Goal: Task Accomplishment & Management: Use online tool/utility

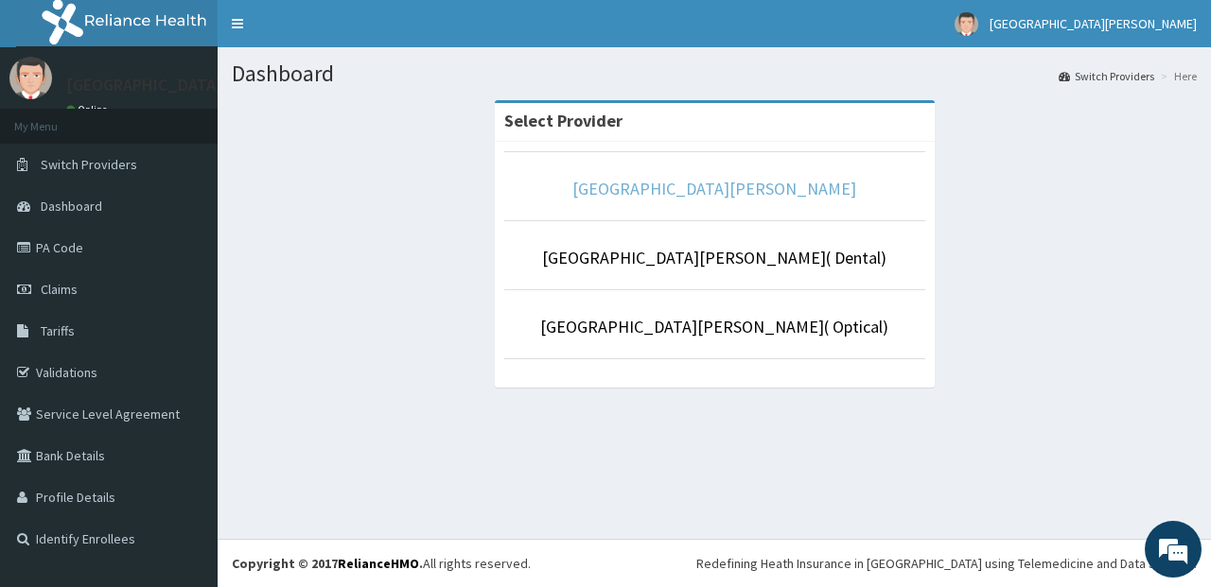
click at [678, 181] on link "[GEOGRAPHIC_DATA][PERSON_NAME]" at bounding box center [714, 189] width 284 height 22
click at [736, 197] on link "[GEOGRAPHIC_DATA][PERSON_NAME]" at bounding box center [714, 189] width 284 height 22
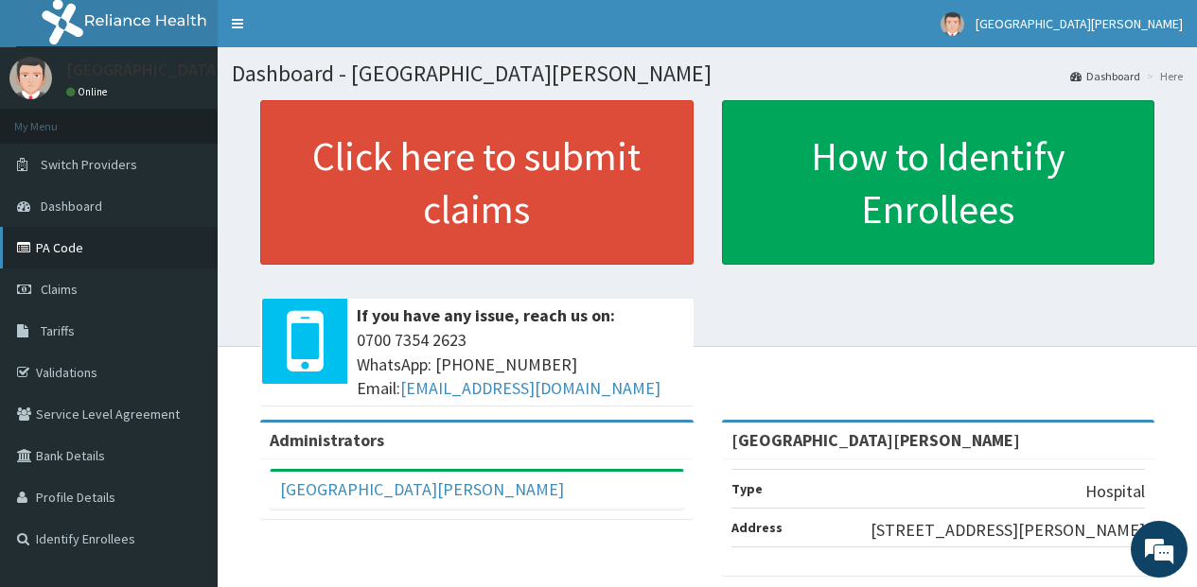
click at [109, 262] on link "PA Code" at bounding box center [109, 248] width 218 height 42
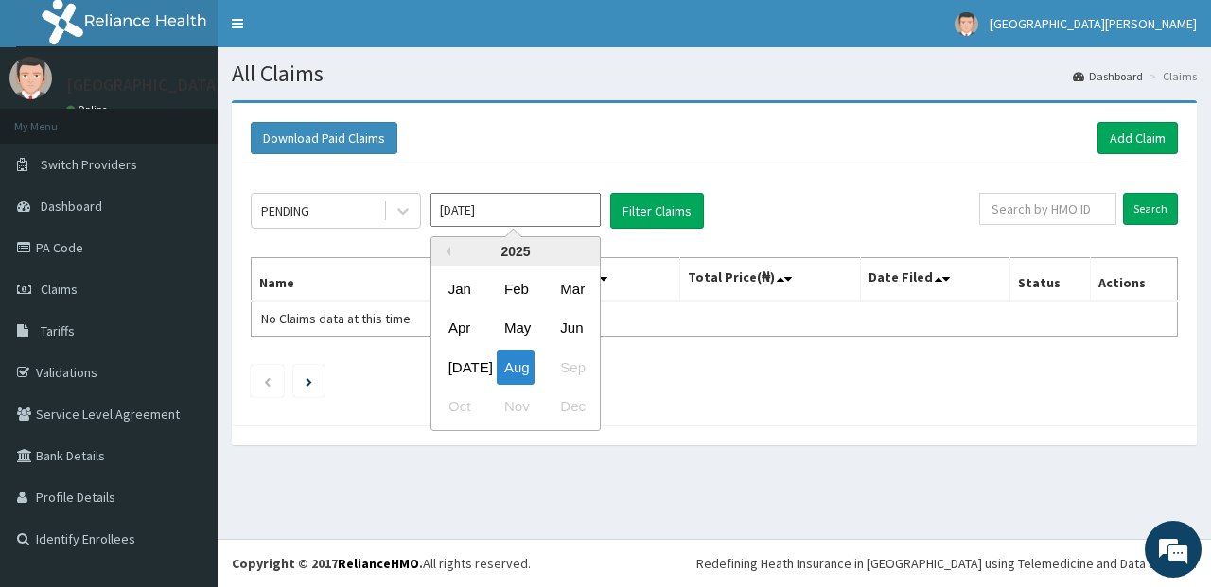
click at [492, 210] on input "[DATE]" at bounding box center [515, 210] width 170 height 34
click at [579, 327] on div "Jun" at bounding box center [571, 328] width 38 height 35
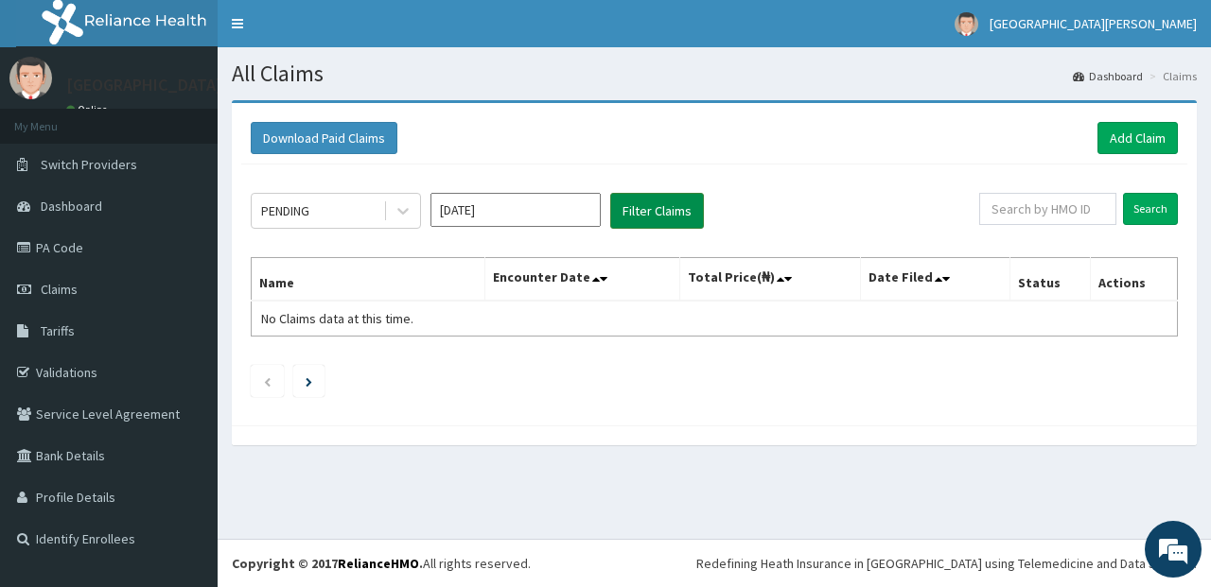
click at [648, 213] on button "Filter Claims" at bounding box center [657, 211] width 94 height 36
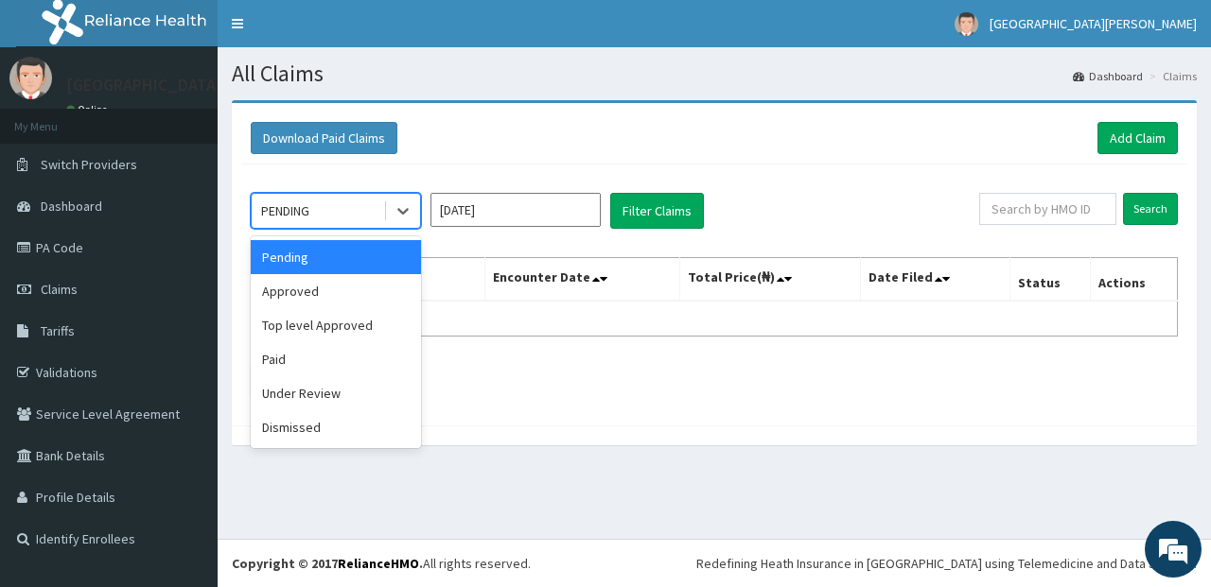
click at [378, 215] on div "PENDING" at bounding box center [317, 211] width 131 height 30
click at [362, 307] on div "Approved" at bounding box center [336, 291] width 170 height 34
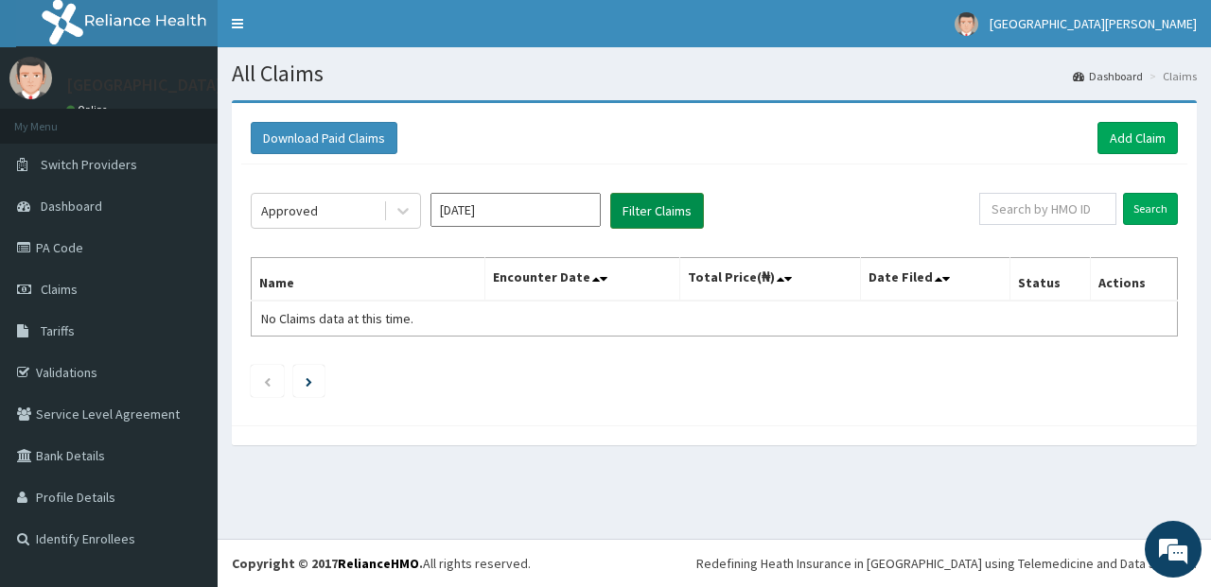
click at [639, 223] on button "Filter Claims" at bounding box center [657, 211] width 94 height 36
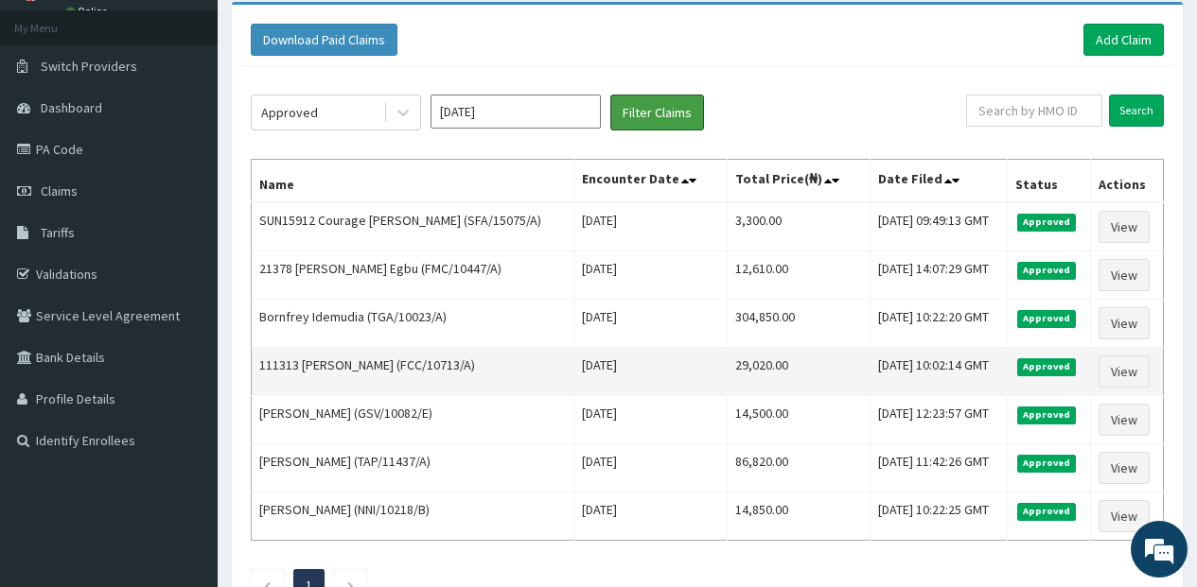
scroll to position [53, 0]
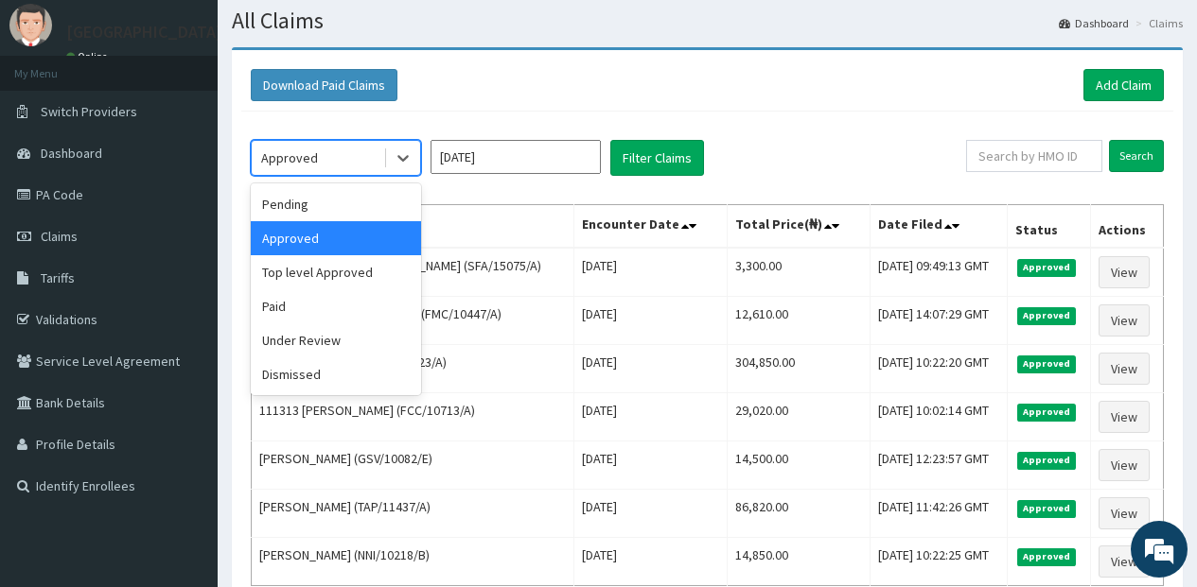
click at [358, 161] on div "Approved" at bounding box center [317, 158] width 131 height 30
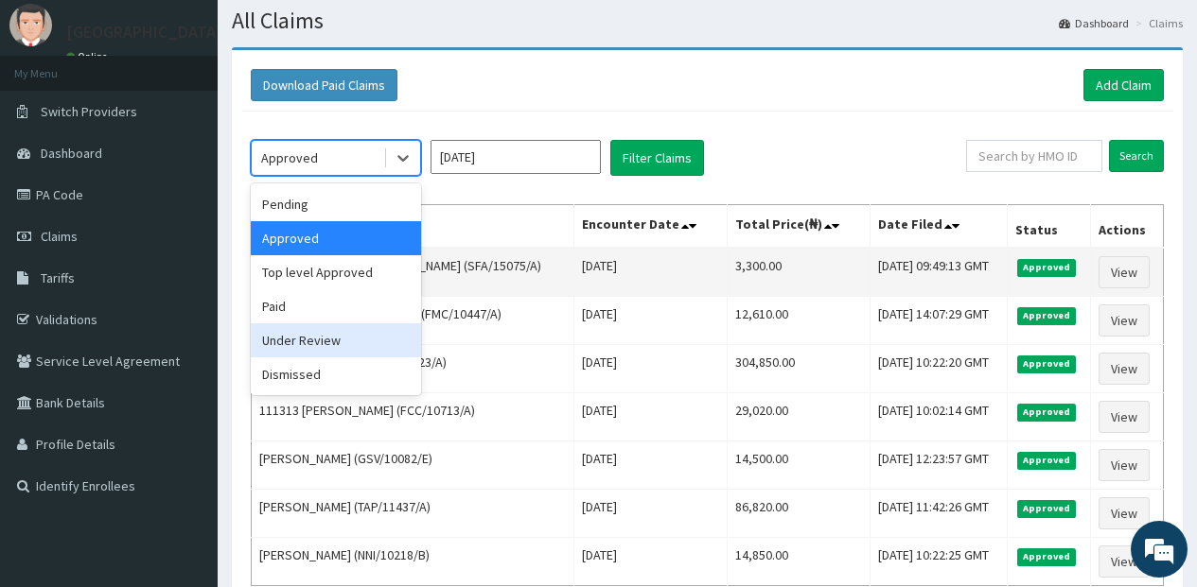
drag, startPoint x: 354, startPoint y: 335, endPoint x: 437, endPoint y: 292, distance: 93.5
click at [355, 336] on div "Under Review" at bounding box center [336, 341] width 170 height 34
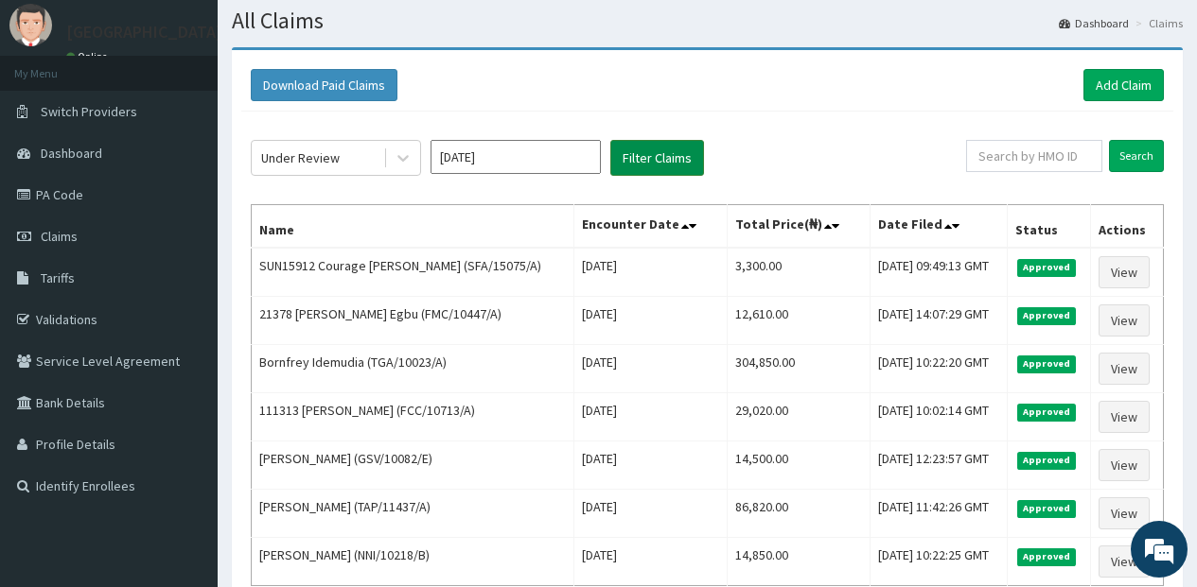
click at [650, 167] on button "Filter Claims" at bounding box center [657, 158] width 94 height 36
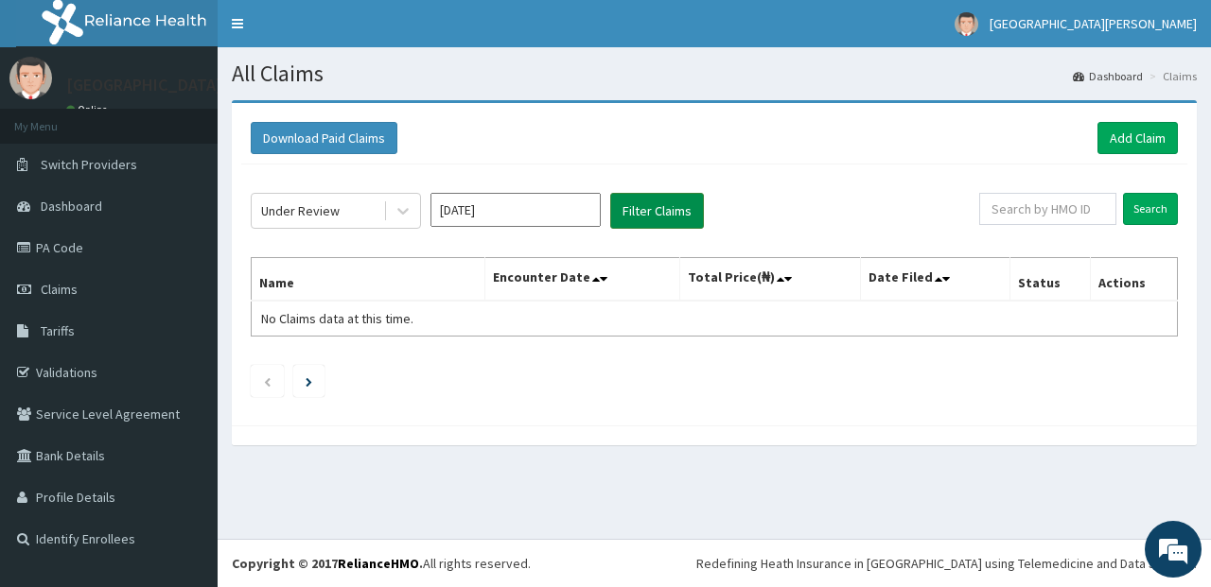
click at [657, 199] on button "Filter Claims" at bounding box center [657, 211] width 94 height 36
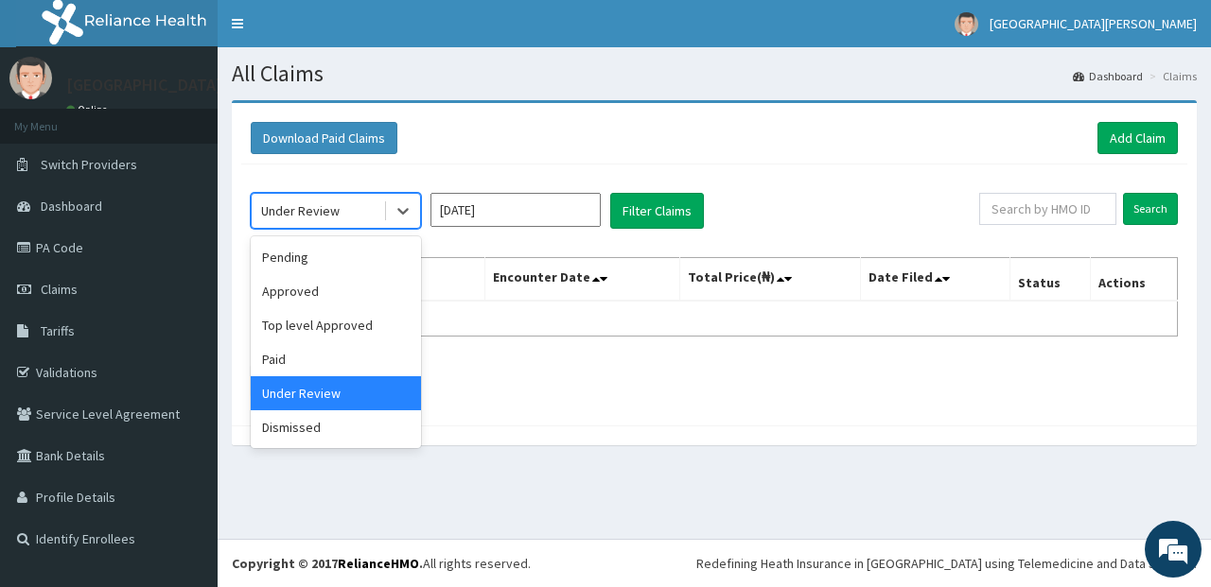
click at [363, 209] on div "Under Review" at bounding box center [317, 211] width 131 height 30
click at [363, 330] on div "Top level Approved" at bounding box center [336, 325] width 170 height 34
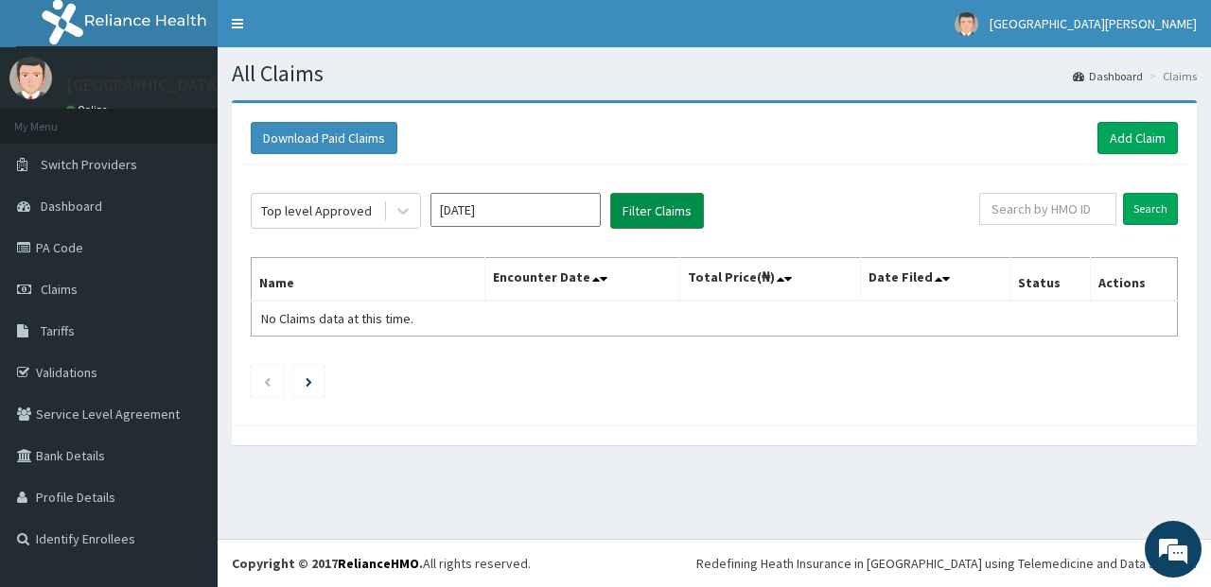
click at [653, 218] on button "Filter Claims" at bounding box center [657, 211] width 94 height 36
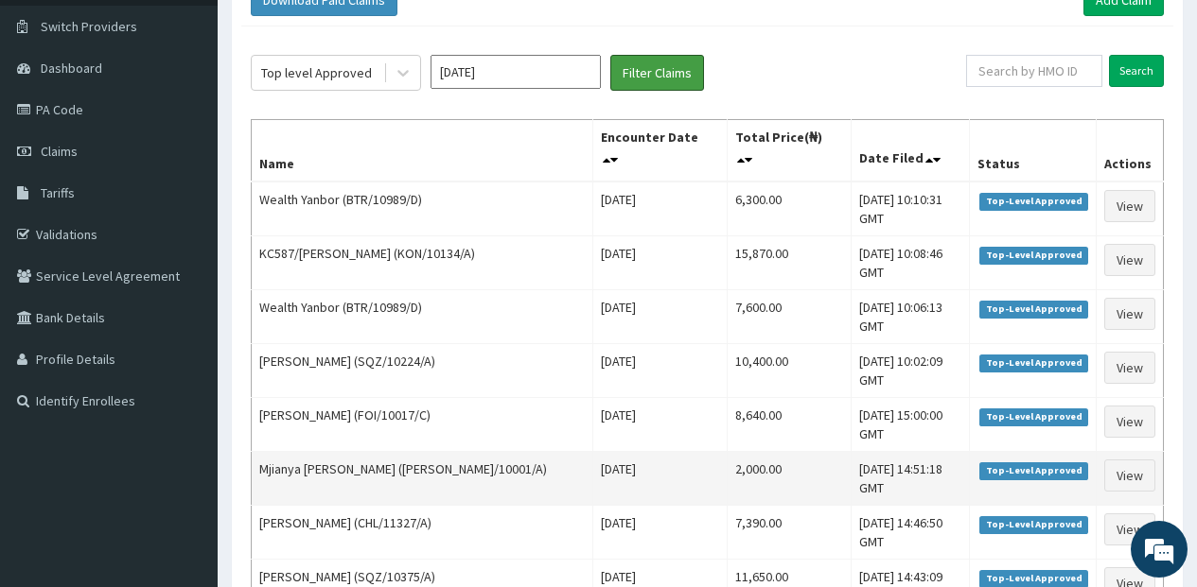
scroll to position [116, 0]
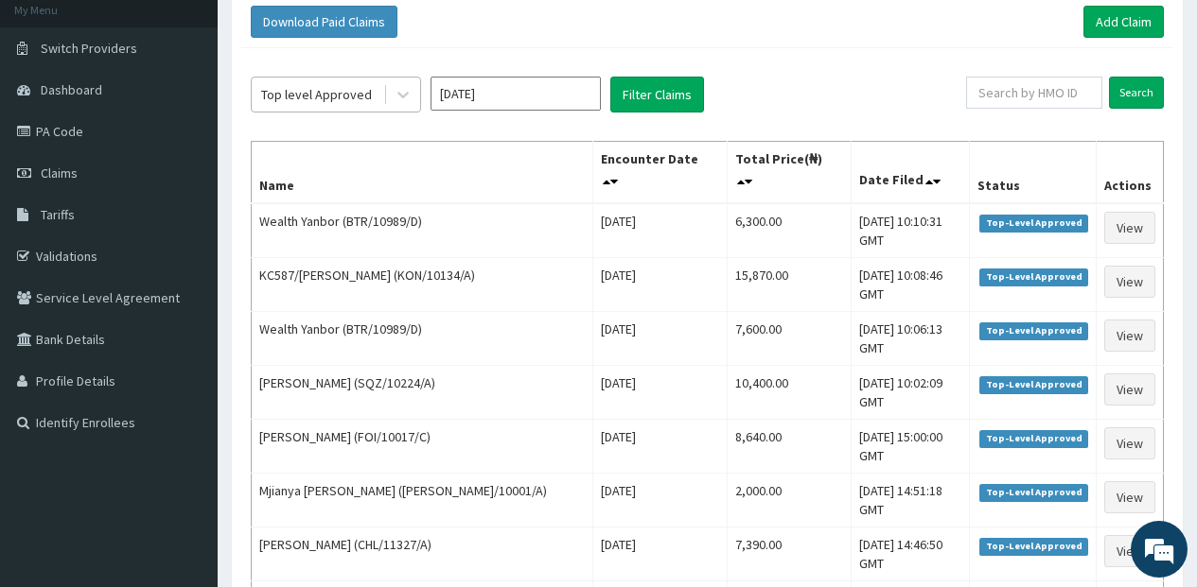
click at [352, 100] on div "Top level Approved" at bounding box center [316, 94] width 111 height 19
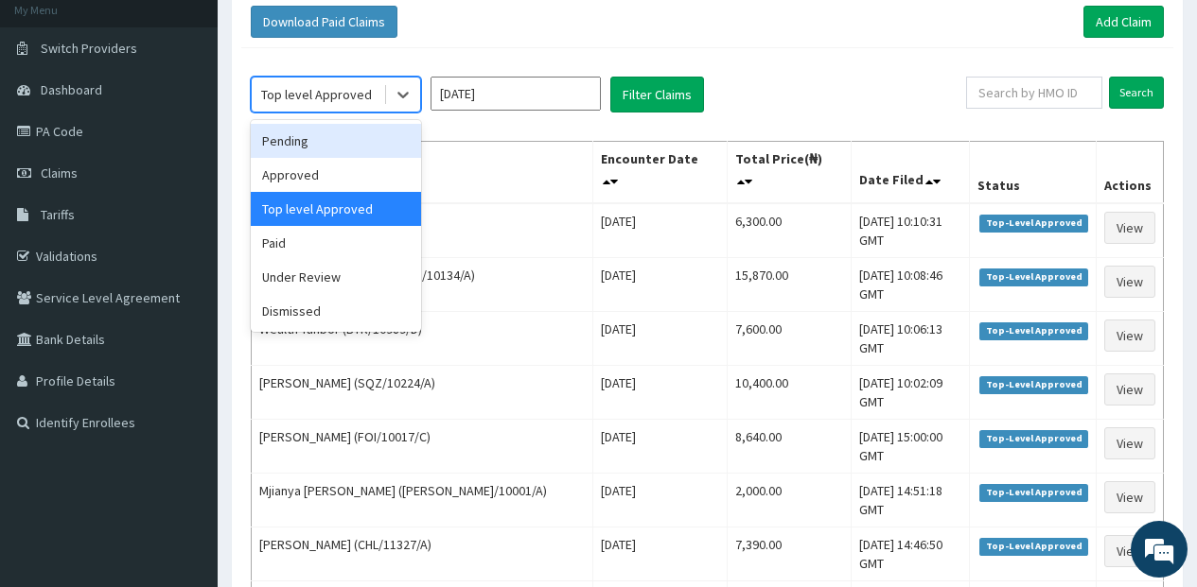
click at [344, 152] on div "Pending" at bounding box center [336, 141] width 170 height 34
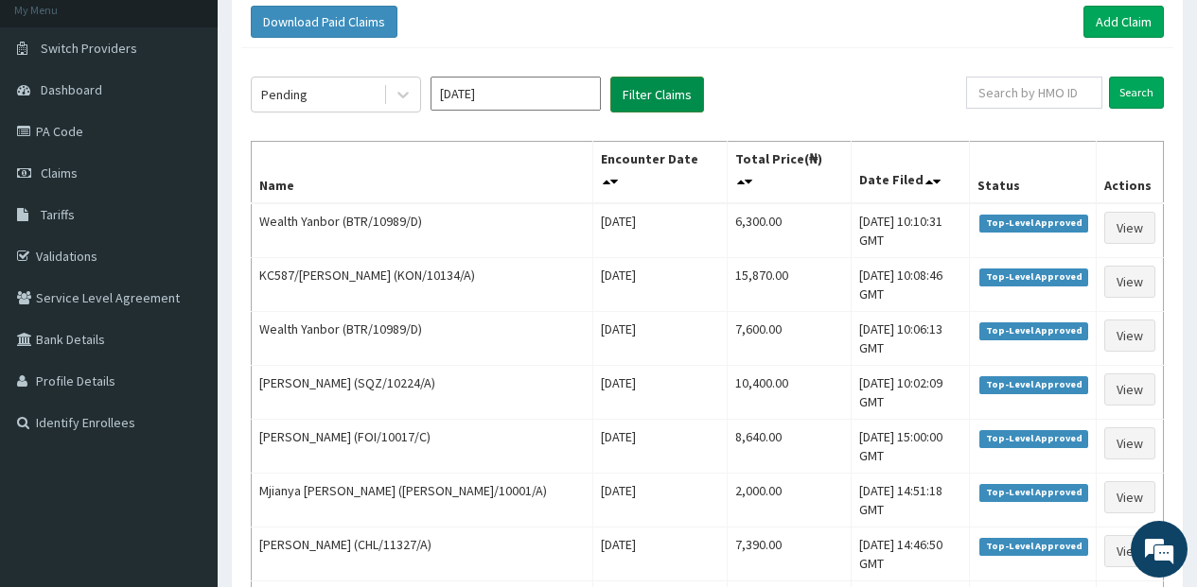
click at [638, 97] on button "Filter Claims" at bounding box center [657, 95] width 94 height 36
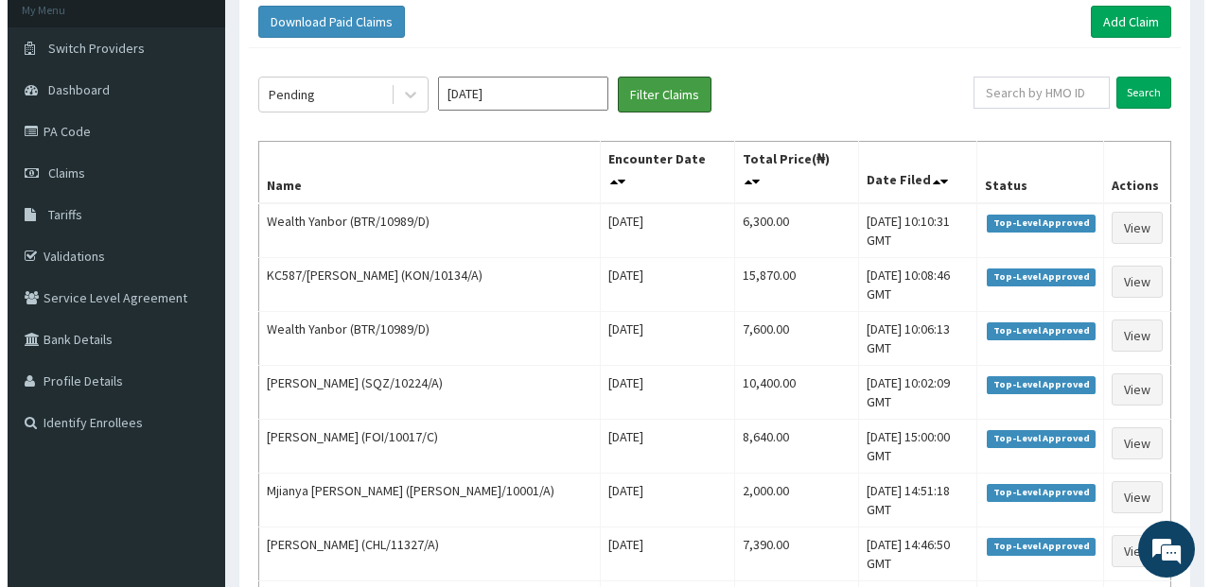
scroll to position [0, 0]
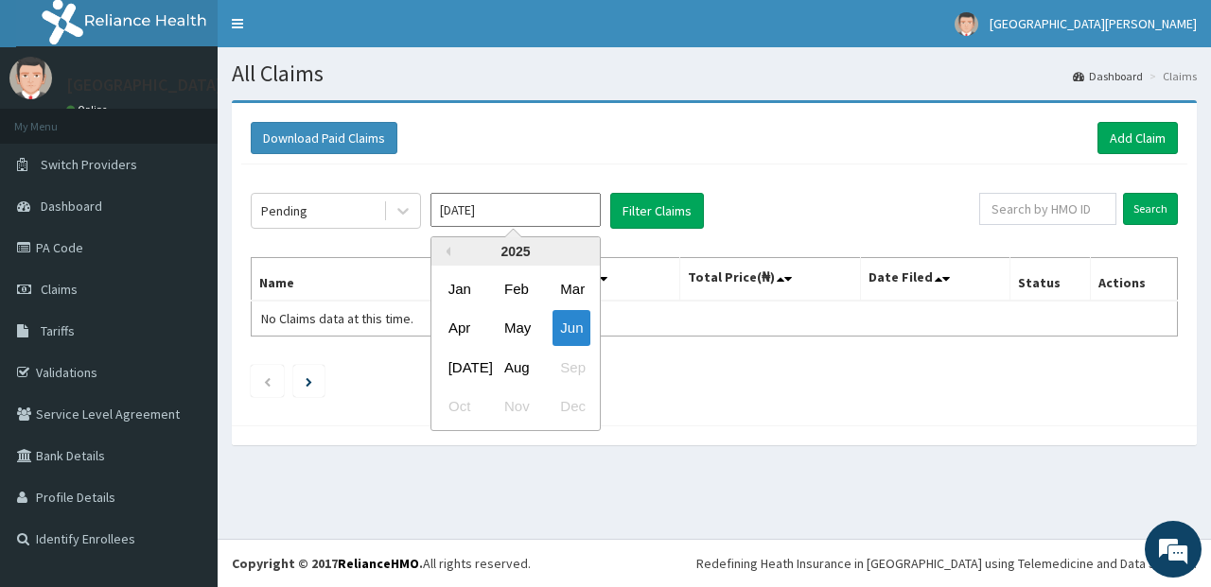
click at [488, 203] on input "[DATE]" at bounding box center [515, 210] width 170 height 34
drag, startPoint x: 461, startPoint y: 355, endPoint x: 558, endPoint y: 288, distance: 118.3
click at [462, 355] on div "[DATE]" at bounding box center [460, 367] width 38 height 35
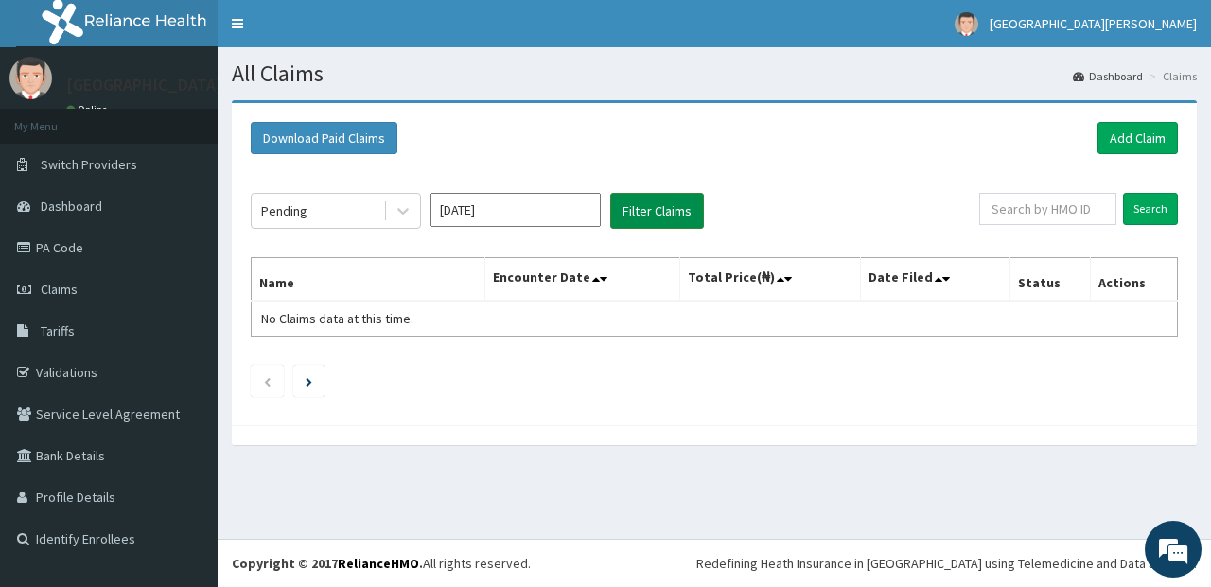
click at [659, 215] on button "Filter Claims" at bounding box center [657, 211] width 94 height 36
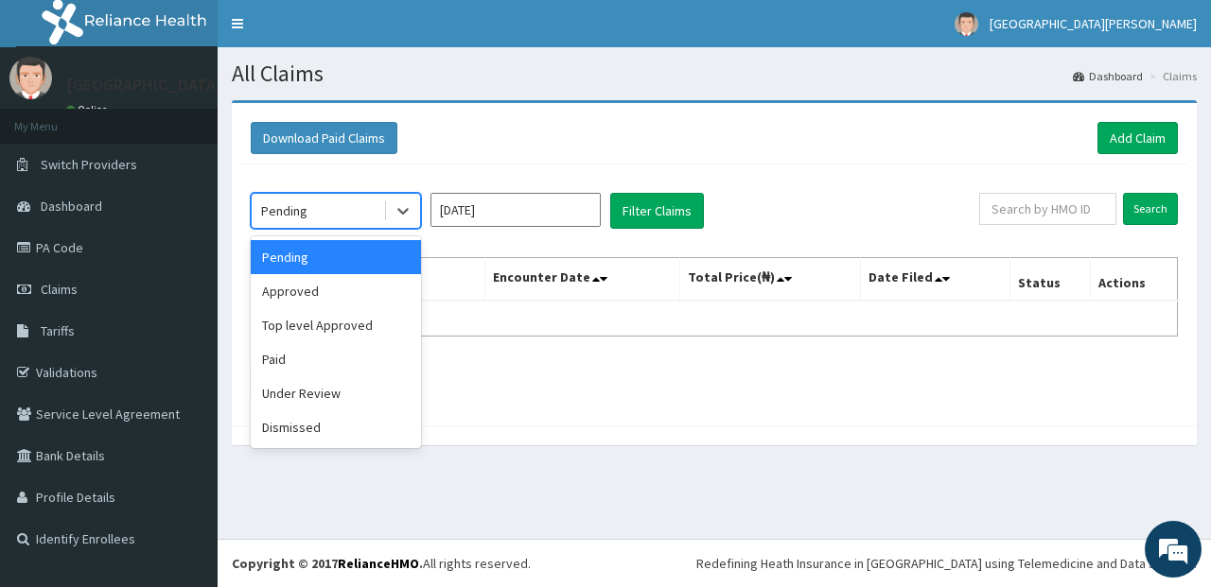
click at [365, 224] on div "Pending" at bounding box center [317, 211] width 131 height 30
click at [351, 294] on div "Approved" at bounding box center [336, 291] width 170 height 34
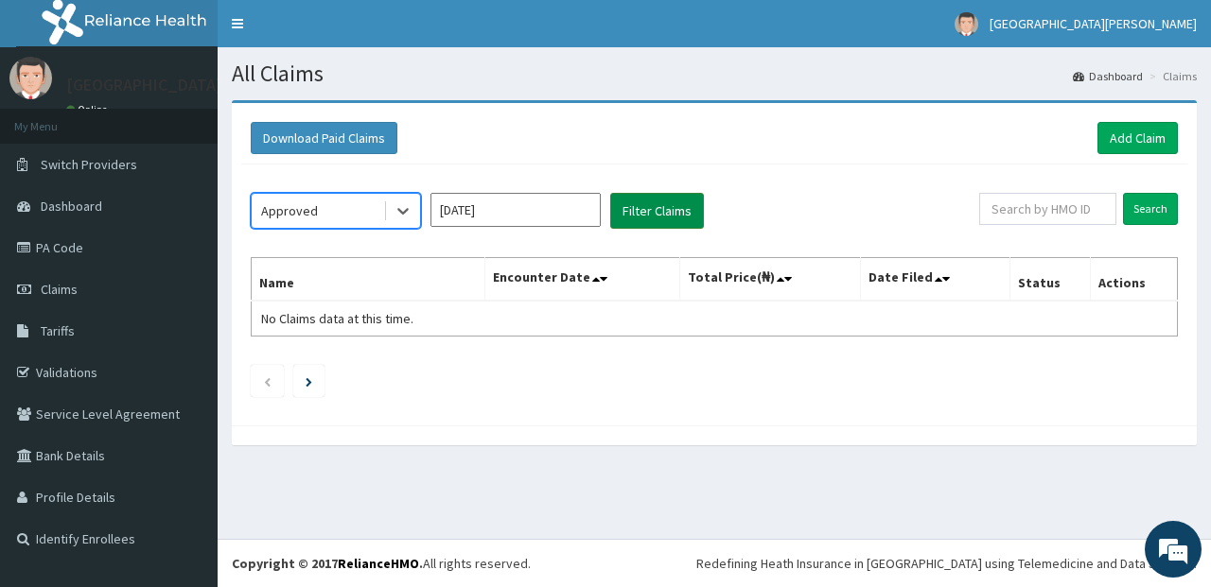
click at [629, 216] on button "Filter Claims" at bounding box center [657, 211] width 94 height 36
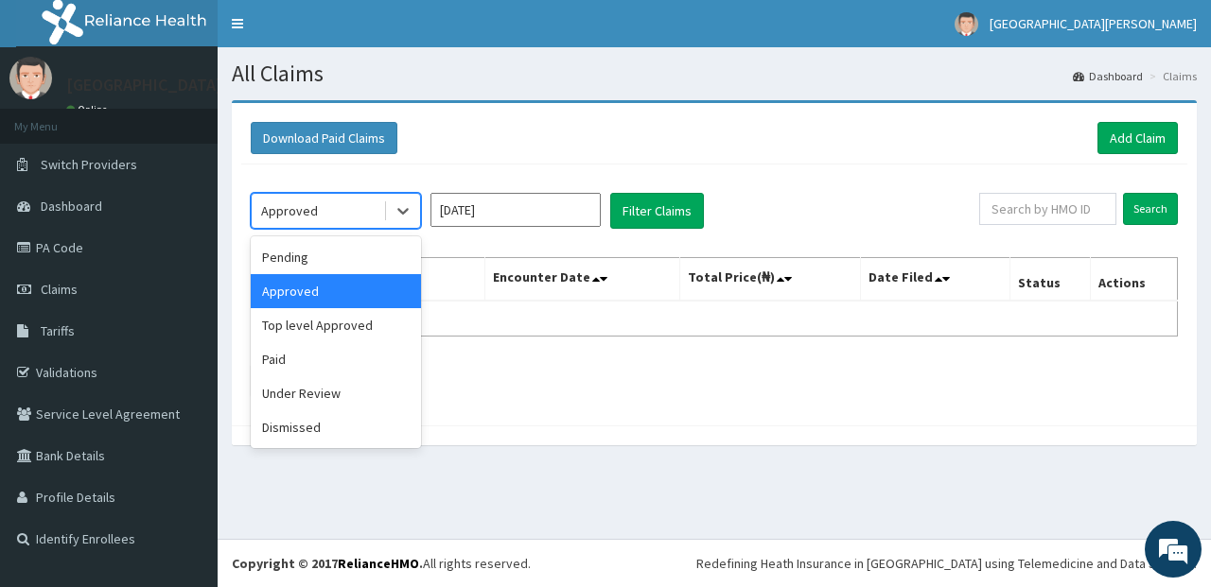
click at [331, 207] on div "Approved" at bounding box center [317, 211] width 131 height 30
drag, startPoint x: 371, startPoint y: 396, endPoint x: 524, endPoint y: 291, distance: 185.8
click at [377, 393] on div "Under Review" at bounding box center [336, 394] width 170 height 34
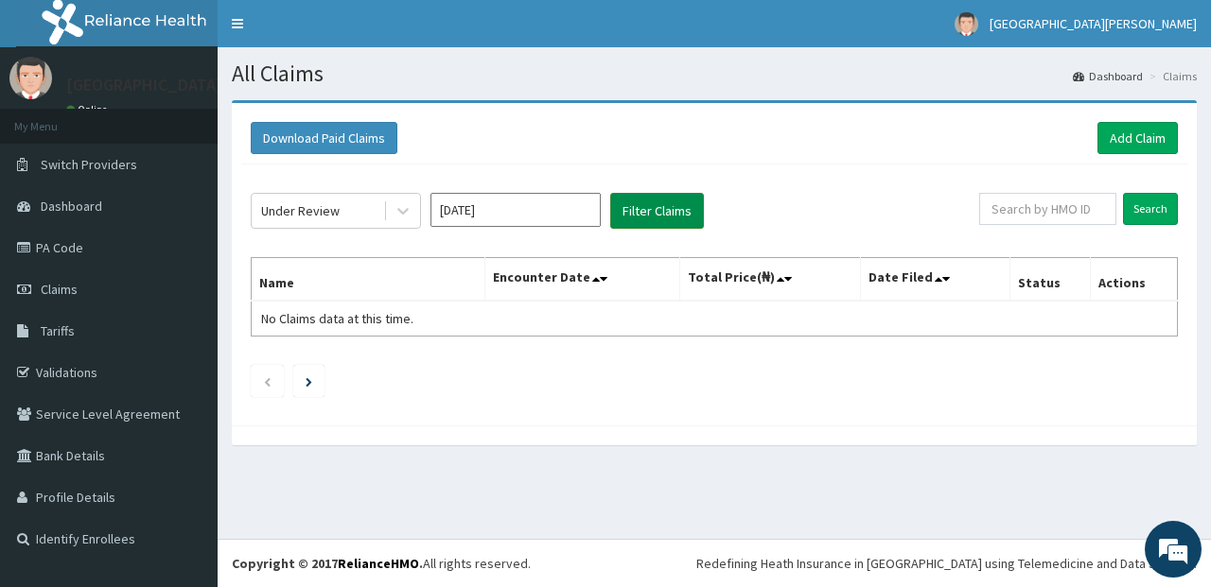
click at [658, 216] on button "Filter Claims" at bounding box center [657, 211] width 94 height 36
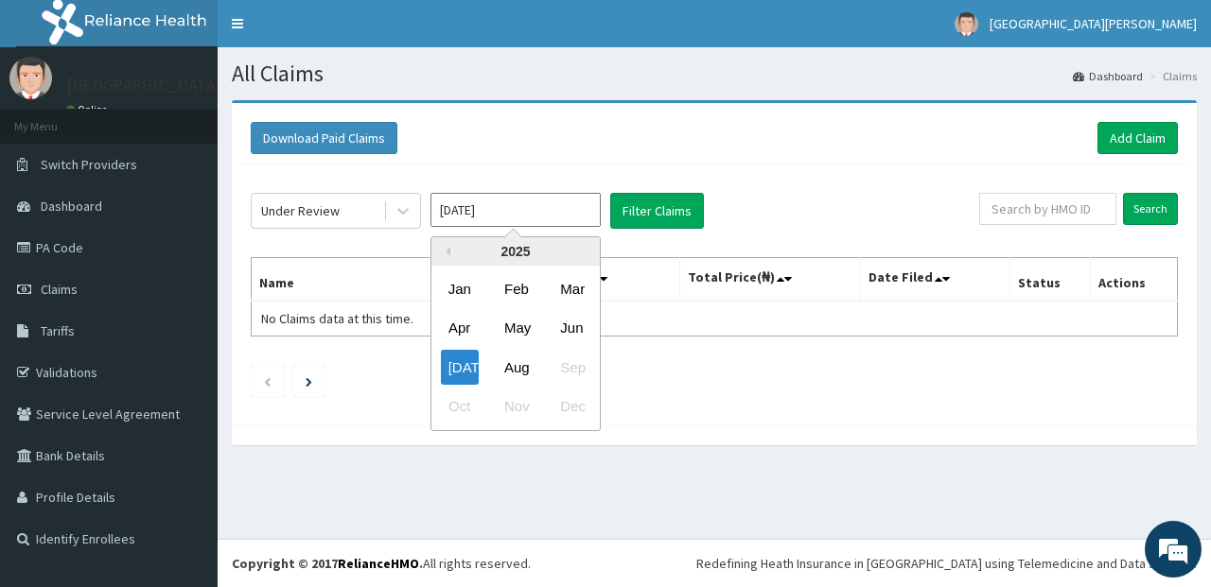
click at [515, 207] on input "[DATE]" at bounding box center [515, 210] width 170 height 34
drag, startPoint x: 520, startPoint y: 359, endPoint x: 555, endPoint y: 324, distance: 48.8
click at [520, 358] on div "Aug" at bounding box center [516, 367] width 38 height 35
type input "[DATE]"
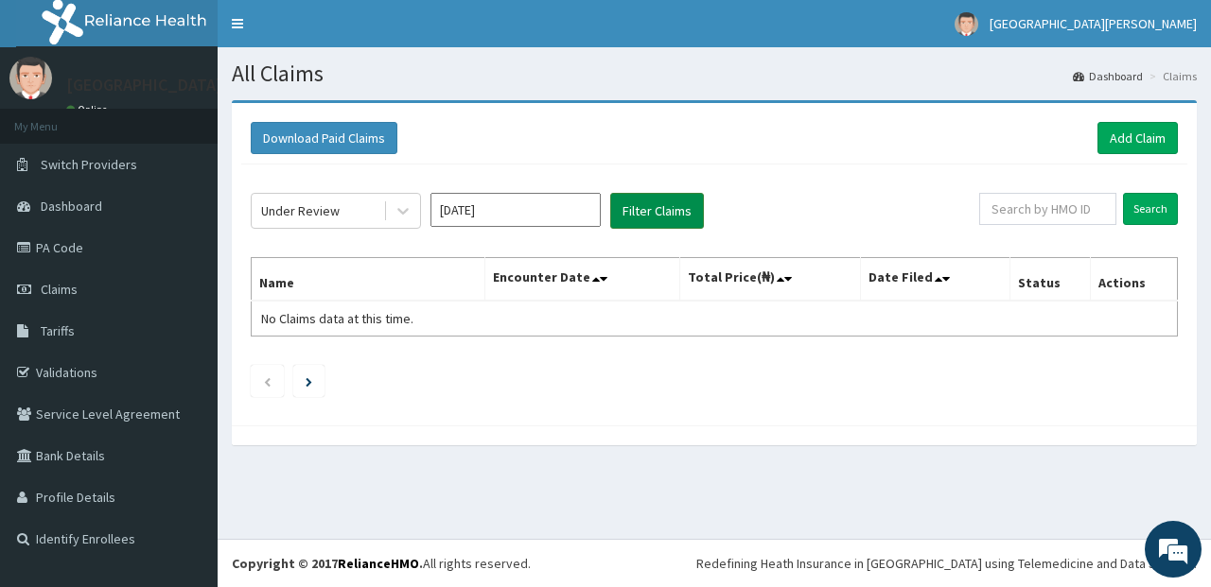
click at [650, 215] on button "Filter Claims" at bounding box center [657, 211] width 94 height 36
click at [369, 209] on div "Under Review" at bounding box center [317, 211] width 131 height 30
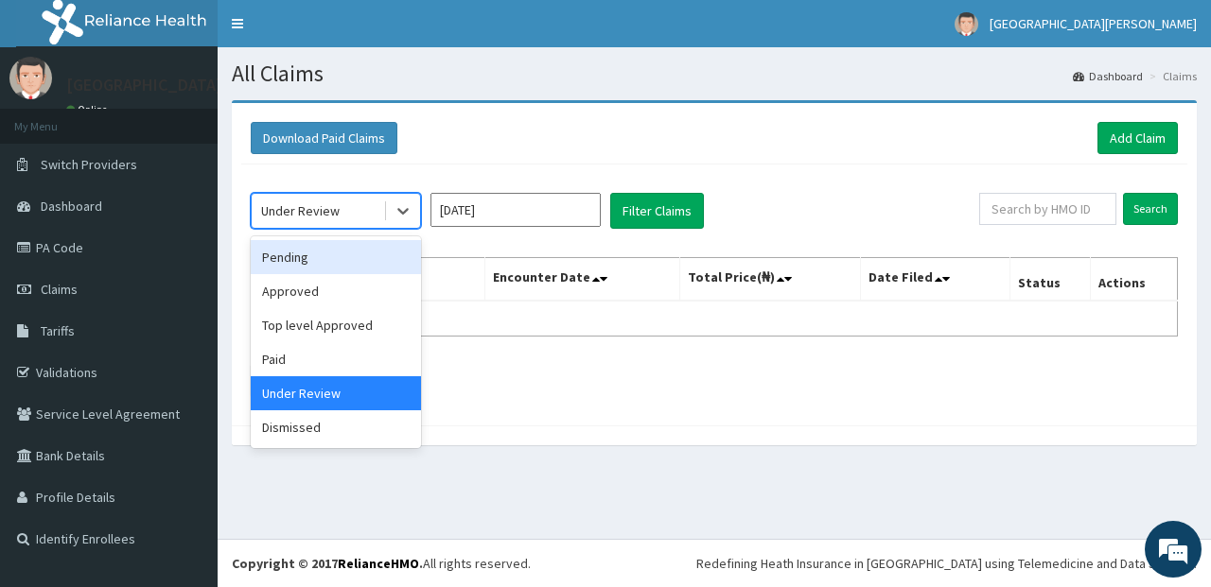
click at [367, 263] on div "Pending" at bounding box center [336, 257] width 170 height 34
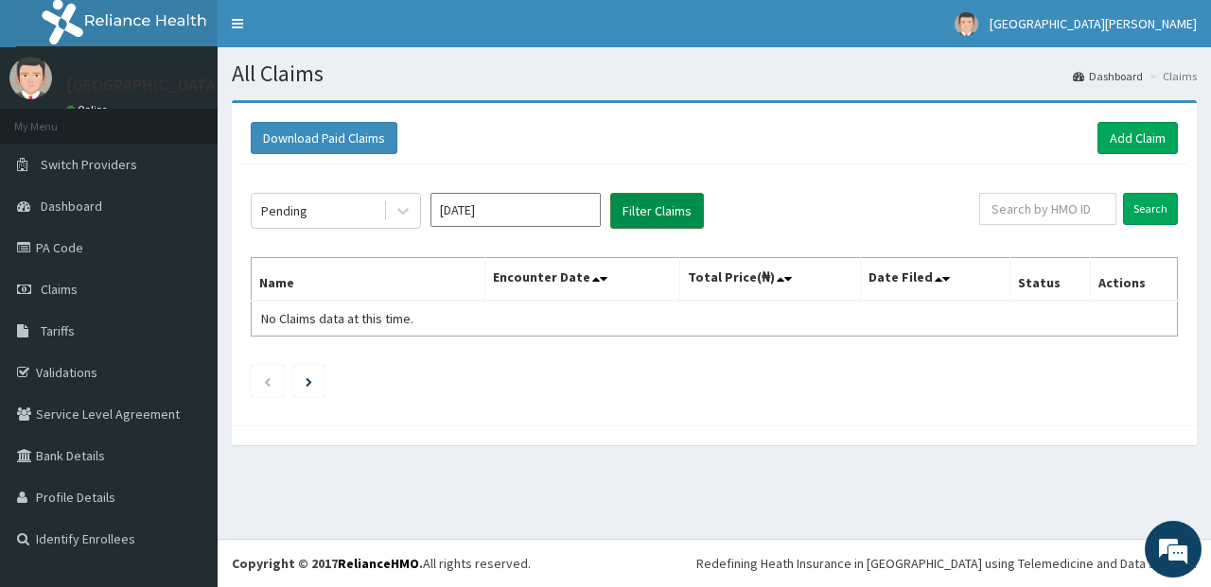
click at [686, 216] on button "Filter Claims" at bounding box center [657, 211] width 94 height 36
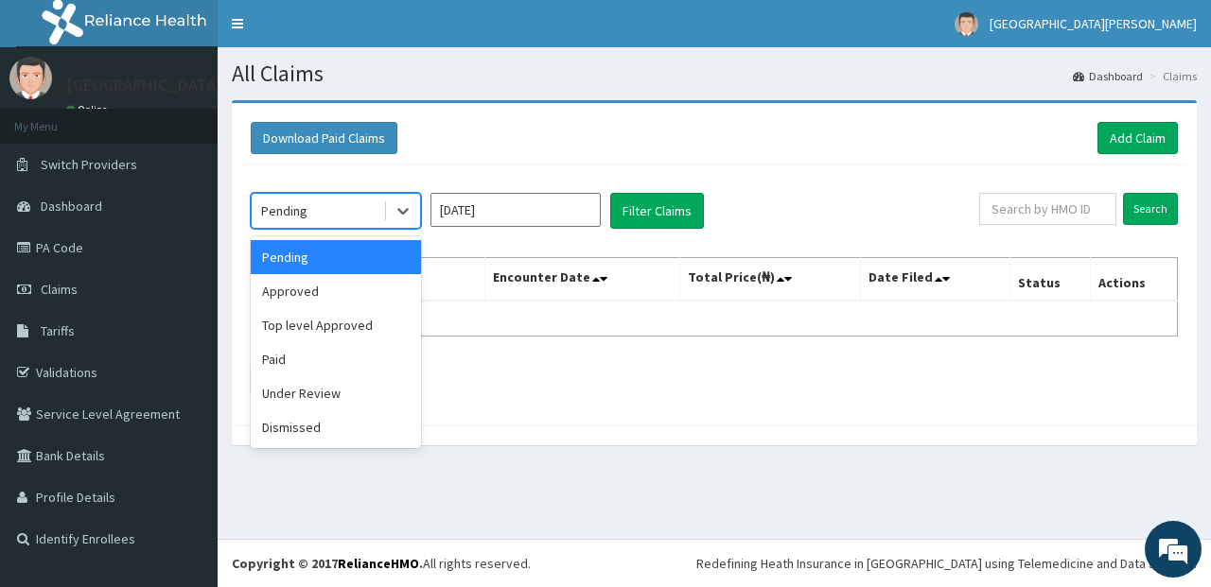
click at [362, 204] on div "Pending" at bounding box center [317, 211] width 131 height 30
click at [373, 283] on div "Approved" at bounding box center [336, 291] width 170 height 34
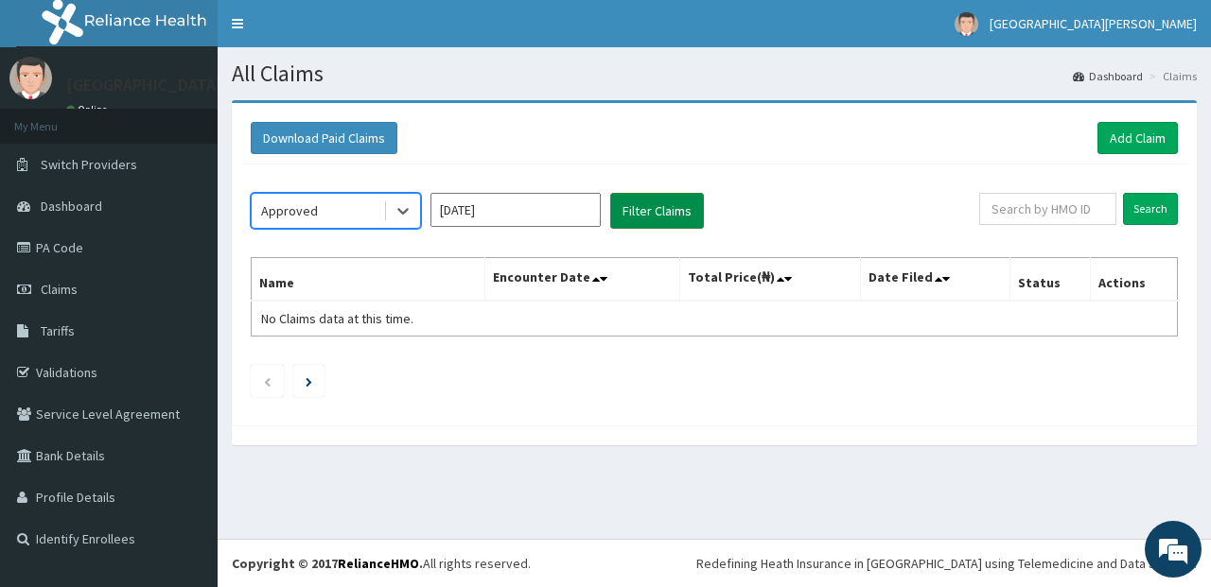
click at [643, 214] on button "Filter Claims" at bounding box center [657, 211] width 94 height 36
click at [130, 238] on link "PA Code" at bounding box center [109, 248] width 218 height 42
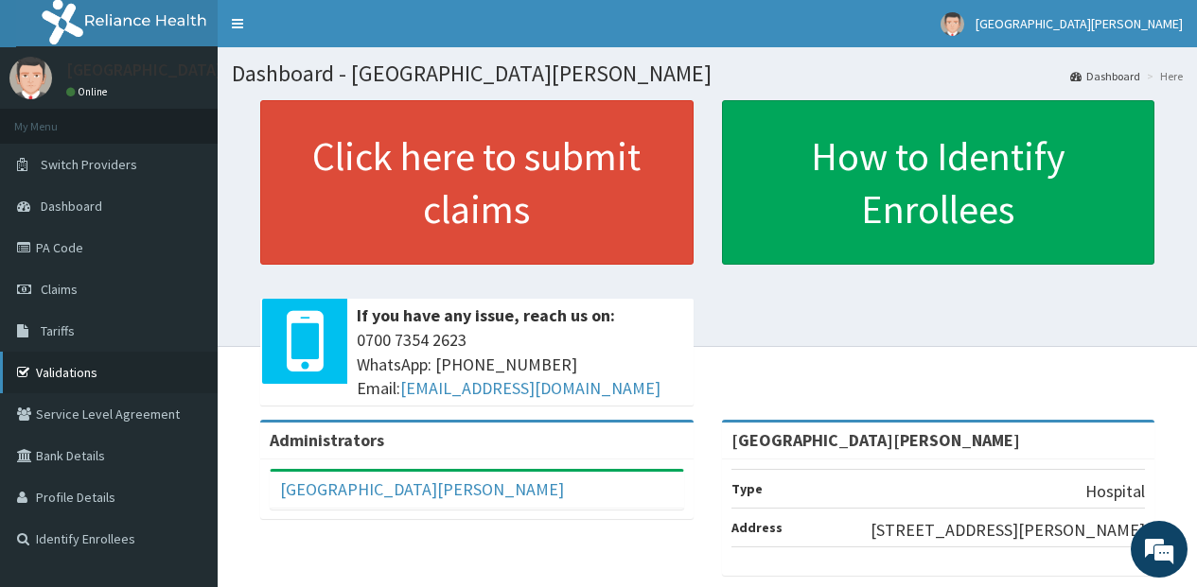
click at [122, 359] on link "Validations" at bounding box center [109, 373] width 218 height 42
click at [124, 383] on link "Validations" at bounding box center [109, 373] width 218 height 42
